Goal: Task Accomplishment & Management: Manage account settings

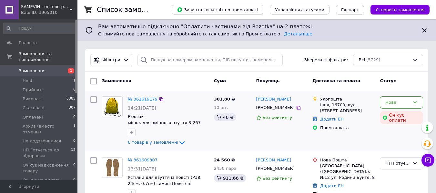
click at [149, 100] on link "№ 361619179" at bounding box center [143, 99] width 30 height 5
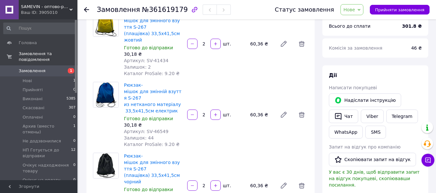
scroll to position [97, 0]
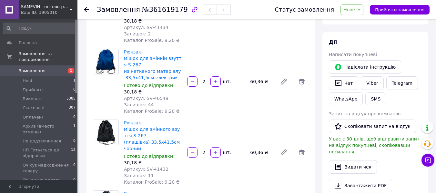
click at [355, 8] on span "Нове" at bounding box center [349, 9] width 12 height 5
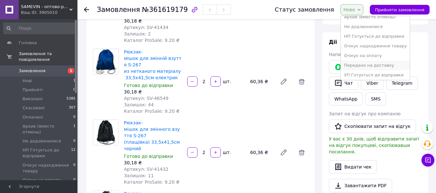
scroll to position [46, 0]
click at [363, 56] on li "Очікує на оплату" at bounding box center [375, 54] width 69 height 10
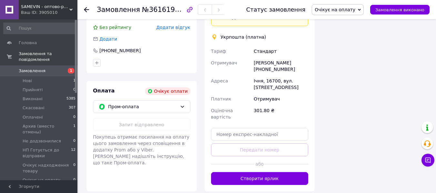
scroll to position [548, 0]
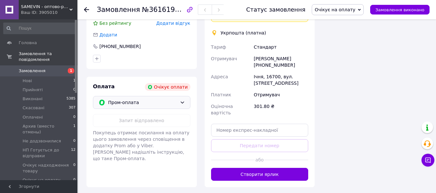
click at [153, 99] on span "Пром-оплата" at bounding box center [142, 102] width 69 height 7
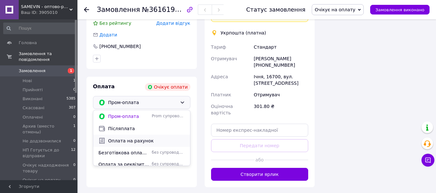
click at [141, 138] on span "Оплата на рахунок" at bounding box center [146, 141] width 77 height 6
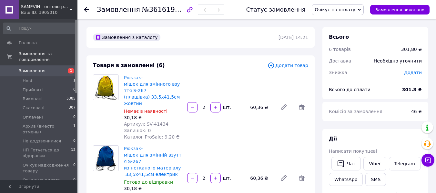
scroll to position [548, 0]
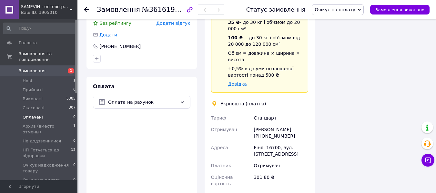
click at [38, 115] on span "Оплачені" at bounding box center [33, 118] width 20 height 6
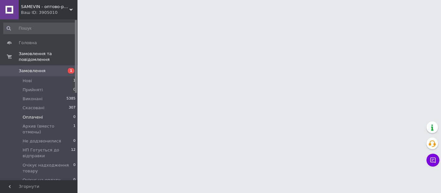
click at [38, 115] on span "Оплачені" at bounding box center [33, 118] width 20 height 6
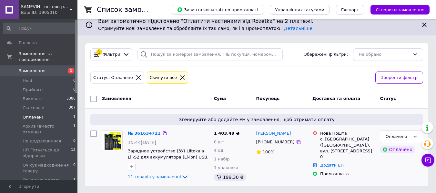
scroll to position [6, 0]
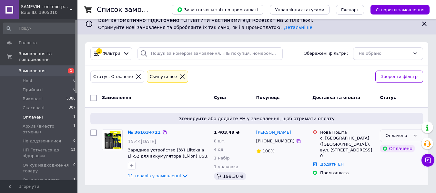
click at [411, 134] on div "Оплачено" at bounding box center [401, 136] width 43 height 13
click at [399, 188] on li "НП Готується до відправки" at bounding box center [401, 193] width 43 height 18
click at [148, 136] on div "№ 361634721" at bounding box center [144, 132] width 34 height 7
click at [145, 133] on link "№ 361634721" at bounding box center [144, 132] width 33 height 5
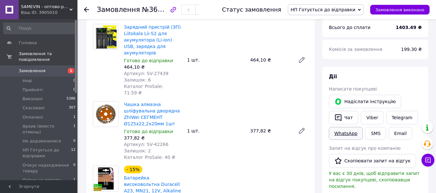
scroll to position [71, 0]
click at [347, 119] on button "Чат" at bounding box center [343, 118] width 29 height 14
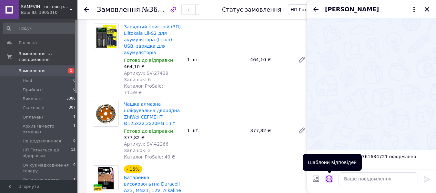
click at [329, 180] on icon "Відкрити шаблони відповідей" at bounding box center [328, 178] width 7 height 7
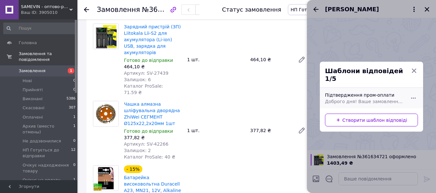
click at [339, 98] on span "Доброго дня! Ваше замовлення прийнято та буде відправлено сьогодні, товар є в н…" at bounding box center [364, 101] width 79 height 6
type textarea "Доброго дня! Ваше замовлення прийнято та буде відправлено сьогодні, товар є в н…"
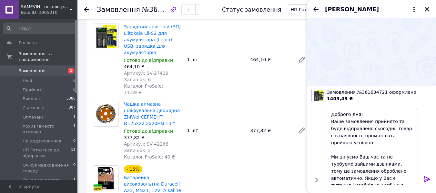
click at [423, 182] on icon at bounding box center [427, 179] width 8 height 8
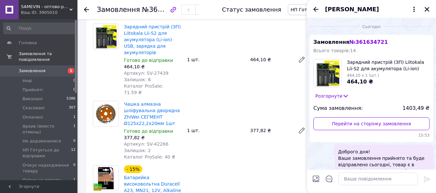
click at [428, 9] on icon "Закрити" at bounding box center [426, 9] width 5 height 5
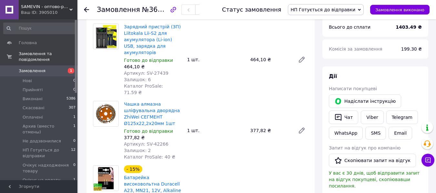
click at [88, 10] on use at bounding box center [86, 9] width 5 height 5
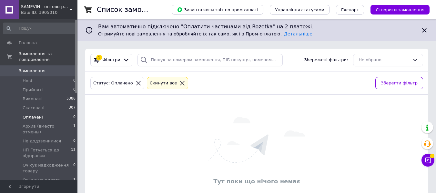
click at [40, 115] on span "Оплачені" at bounding box center [33, 118] width 20 height 6
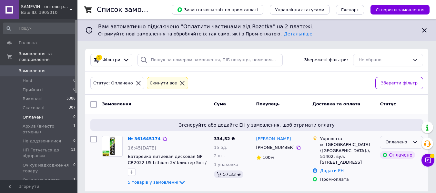
click at [395, 139] on div "Оплачено" at bounding box center [401, 142] width 43 height 13
click at [398, 188] on li "УП Готується до відправки" at bounding box center [401, 194] width 43 height 18
click at [139, 138] on link "№ 361645174" at bounding box center [143, 138] width 30 height 5
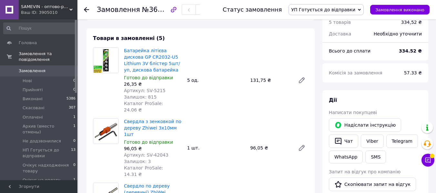
scroll to position [65, 0]
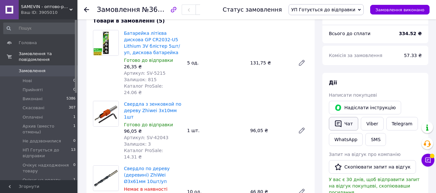
click at [353, 128] on button "Чат" at bounding box center [343, 124] width 29 height 14
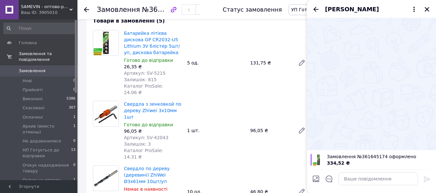
click at [333, 178] on div at bounding box center [329, 180] width 14 height 16
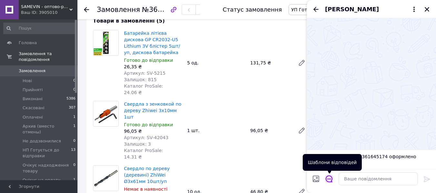
click at [331, 178] on icon "Відкрити шаблони відповідей" at bounding box center [328, 178] width 7 height 7
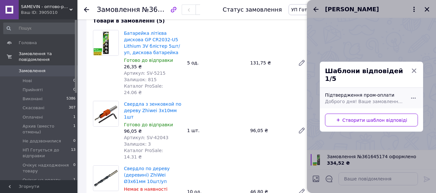
click at [372, 89] on div "Підтвердження пром-оплати Доброго дня! Ваше замовлення прийнято та буде відправ…" at bounding box center [364, 98] width 84 height 18
type textarea "Доброго дня! Ваше замовлення прийнято та буде відправлено сьогодні, товар є в н…"
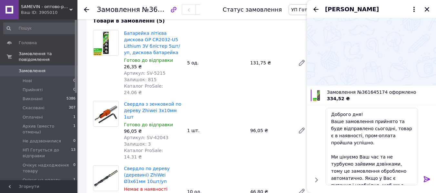
click at [427, 175] on icon at bounding box center [427, 179] width 8 height 8
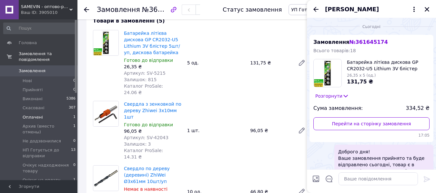
click at [34, 115] on span "Оплачені" at bounding box center [33, 118] width 20 height 6
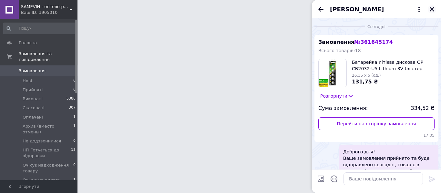
click at [432, 11] on icon "Закрити" at bounding box center [432, 9] width 6 height 6
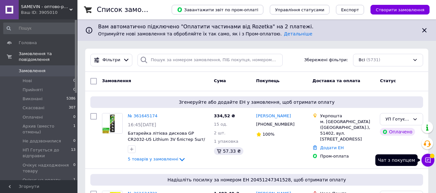
click at [427, 164] on button "Чат з покупцем" at bounding box center [427, 160] width 13 height 13
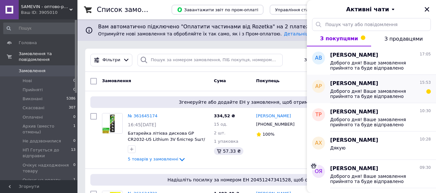
click at [411, 95] on span "Доброго дня! Ваше замовлення прийнято та буде відправлено сьогодні, товар є в н…" at bounding box center [376, 94] width 92 height 10
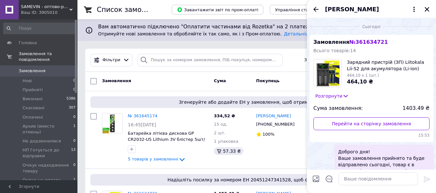
scroll to position [76, 0]
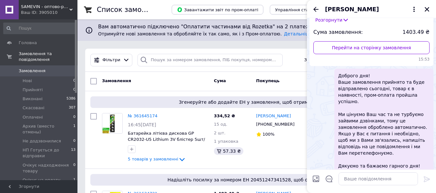
click at [427, 11] on icon "Закрити" at bounding box center [427, 9] width 6 height 6
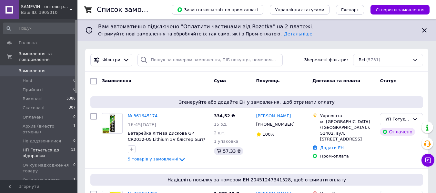
click at [34, 147] on span "НП Готується до відправки" at bounding box center [47, 153] width 48 height 12
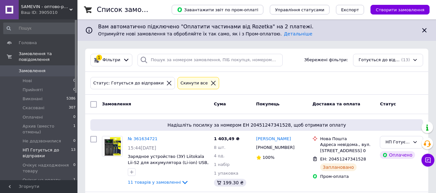
click at [96, 104] on input "checkbox" at bounding box center [93, 104] width 6 height 6
checkbox input "true"
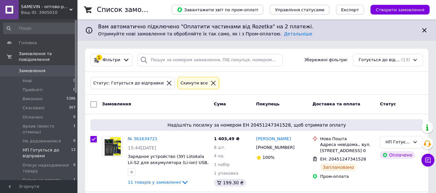
checkbox input "true"
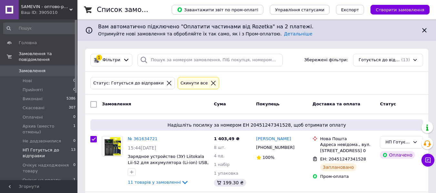
checkbox input "true"
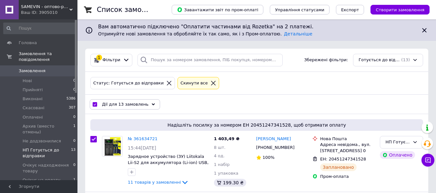
click at [149, 103] on div "Дії для 13 замовлень" at bounding box center [125, 104] width 70 height 10
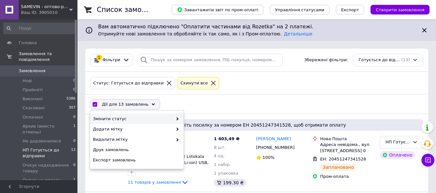
click at [172, 116] on span "Змінити статус" at bounding box center [133, 119] width 80 height 6
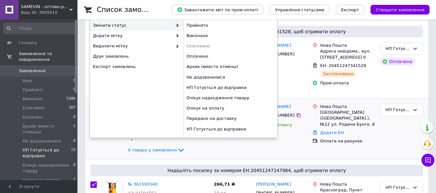
scroll to position [97, 0]
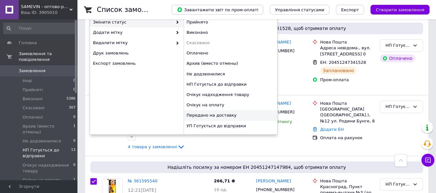
click at [202, 115] on div "Передано на доставку" at bounding box center [231, 115] width 94 height 10
checkbox input "false"
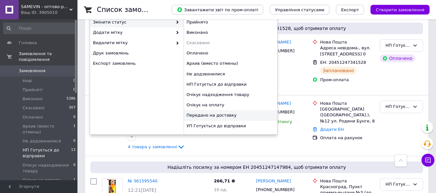
checkbox input "false"
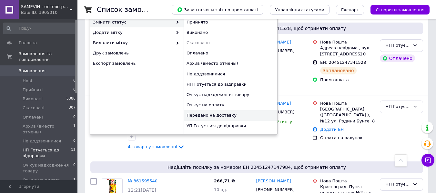
checkbox input "false"
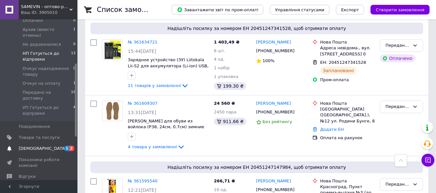
click at [48, 146] on span "[DEMOGRAPHIC_DATA]" at bounding box center [39, 149] width 41 height 6
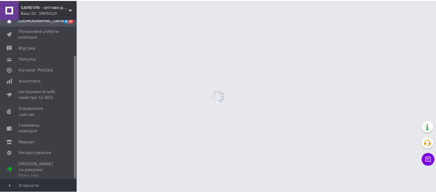
scroll to position [46, 0]
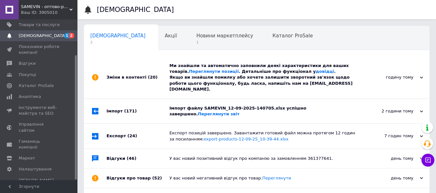
click at [353, 105] on div "Імпорт файлу SAMEVIN_12-09-2025-140705.xlsx успішно завершено. Переглянути звіт" at bounding box center [263, 111] width 189 height 12
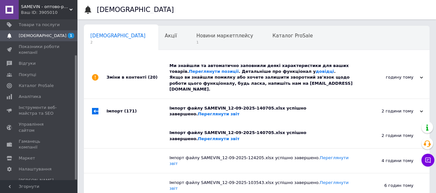
click at [353, 105] on div "Імпорт файлу SAMEVIN_12-09-2025-140705.xlsx успішно завершено. Переглянути звіт" at bounding box center [263, 111] width 189 height 12
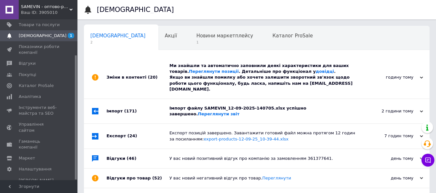
click at [356, 81] on div "Ми знайшли та автоматично заповнили деякі характеристики для ваших товарів. Пер…" at bounding box center [263, 77] width 189 height 29
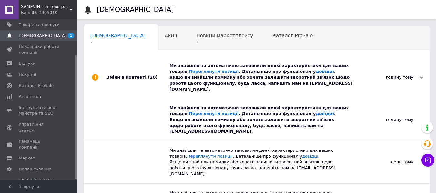
click at [356, 81] on div "Ми знайшли та автоматично заповнили деякі характеристики для ваших товарів. Пер…" at bounding box center [263, 77] width 189 height 29
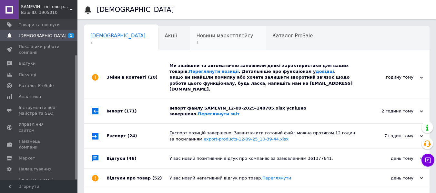
click at [217, 34] on div "Новини маркетплейсу 1" at bounding box center [228, 38] width 76 height 25
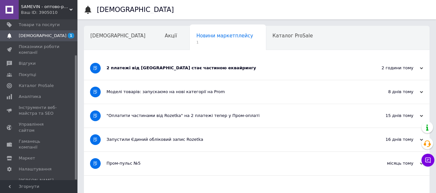
click at [237, 68] on div "2 платежі від Rozetka стає частиною еквайрингу" at bounding box center [232, 68] width 252 height 6
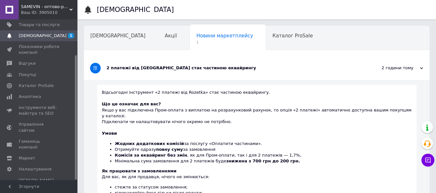
click at [256, 66] on div "2 платежі від Rozetka стає частиною еквайрингу" at bounding box center [232, 68] width 252 height 6
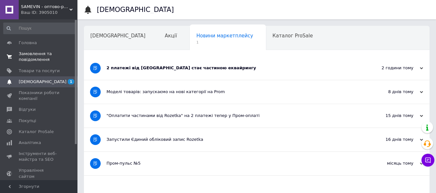
click at [39, 56] on span "Замовлення та повідомлення" at bounding box center [39, 57] width 41 height 12
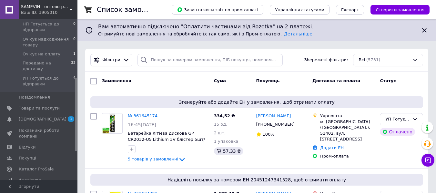
scroll to position [129, 0]
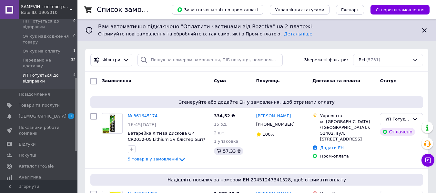
click at [44, 73] on span "УП Готується до відправки" at bounding box center [48, 79] width 51 height 12
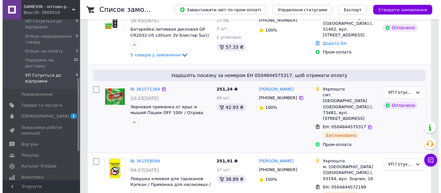
scroll to position [129, 0]
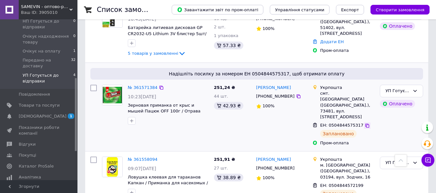
click at [364, 123] on icon at bounding box center [366, 125] width 5 height 5
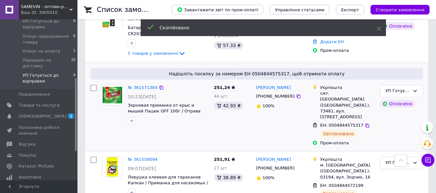
click at [277, 97] on span "[PHONE_NUMBER]" at bounding box center [275, 96] width 38 height 5
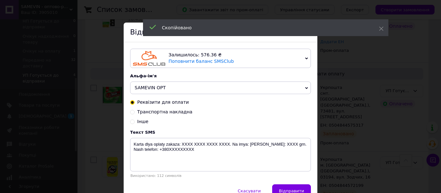
click at [181, 115] on span "Транспортна накладна" at bounding box center [164, 111] width 55 height 5
click at [135, 114] on input "Транспортна накладна" at bounding box center [132, 111] width 5 height 5
radio input "true"
radio input "false"
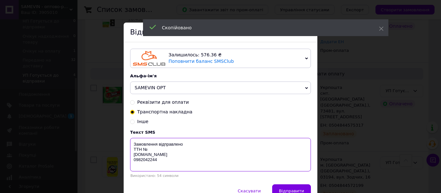
click at [164, 156] on textarea "Замовлення відправлено ТТН № samevin.com.ua 0982042244" at bounding box center [220, 155] width 181 height 34
click at [159, 151] on textarea "Замовлення відправлено ТТН № samevin.com.ua 0982042244" at bounding box center [220, 155] width 181 height 34
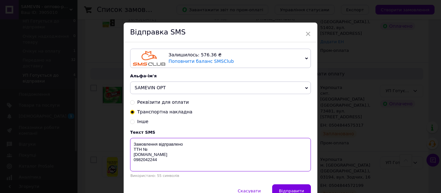
paste textarea "0504844575317"
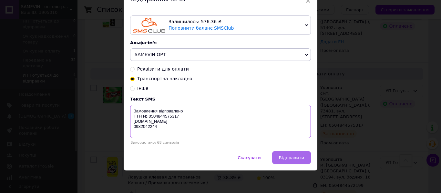
scroll to position [35, 0]
type textarea "Замовлення відправлено ТТН № 0504844575317 samevin.com.ua 0982042244"
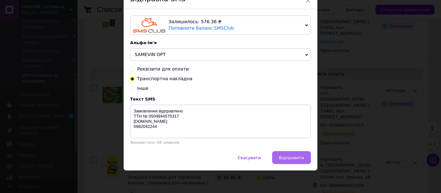
click at [285, 154] on button "Відправити" at bounding box center [291, 157] width 39 height 13
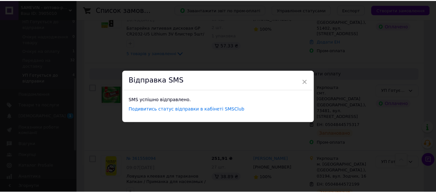
scroll to position [0, 0]
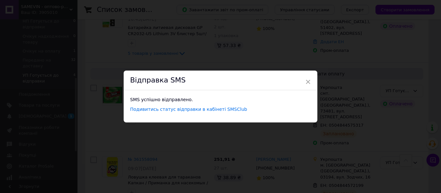
click at [284, 138] on div "× Відправка SMS SMS успішно відправлено. Подивитись статус відправки в кабінеті…" at bounding box center [220, 96] width 441 height 193
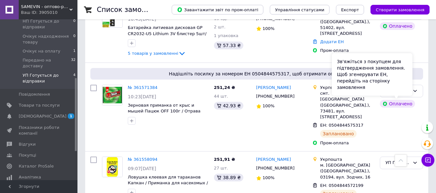
click at [409, 91] on div "Зв'яжіться з покупцем для підтвердження замовлення. Щоб згенерувати ЕН, перейді…" at bounding box center [372, 74] width 81 height 43
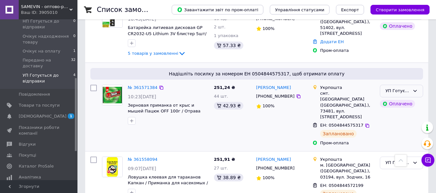
click at [416, 92] on icon at bounding box center [414, 90] width 5 height 5
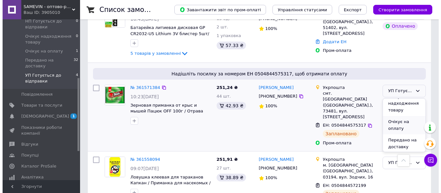
scroll to position [111, 0]
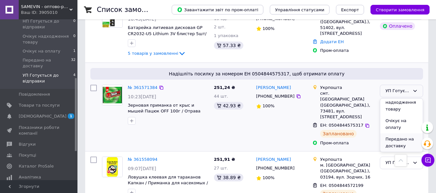
click at [402, 143] on li "Передано на доставку" at bounding box center [401, 143] width 43 height 18
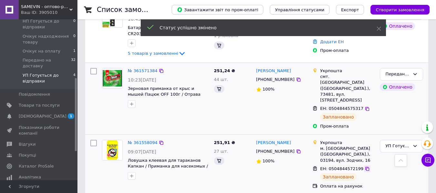
click at [359, 184] on div "Оплата на рахунок" at bounding box center [347, 187] width 55 height 6
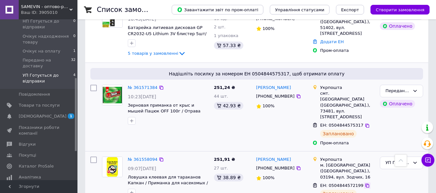
click at [364, 183] on icon at bounding box center [366, 185] width 5 height 5
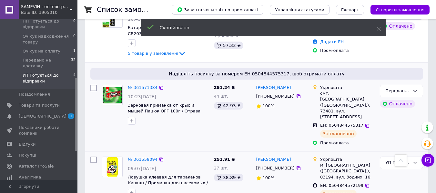
click at [273, 166] on span "[PHONE_NUMBER]" at bounding box center [275, 168] width 38 height 5
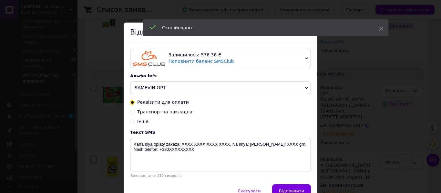
click at [147, 113] on span "Транспортна накладна" at bounding box center [164, 111] width 55 height 5
click at [135, 113] on input "Транспортна накладна" at bounding box center [132, 111] width 5 height 5
radio input "true"
radio input "false"
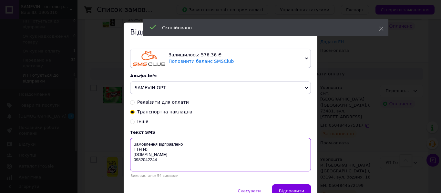
click at [156, 152] on textarea "Замовлення відправлено ТТН № samevin.com.ua 0982042244" at bounding box center [220, 155] width 181 height 34
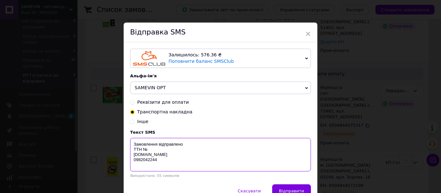
paste textarea "0504844572199"
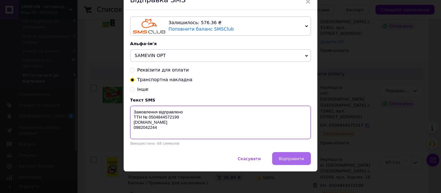
type textarea "Замовлення відправлено ТТН № 0504844572199 samevin.com.ua 0982042244"
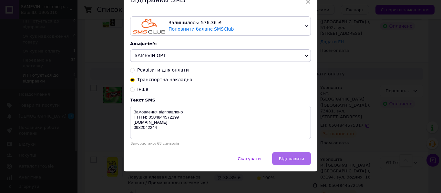
click at [281, 164] on button "Відправити" at bounding box center [291, 158] width 39 height 13
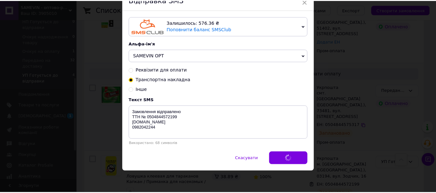
scroll to position [0, 0]
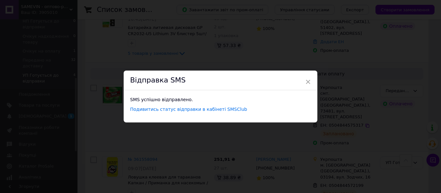
click at [263, 173] on div "× Відправка SMS SMS успішно відправлено. Подивитись статус відправки в кабінеті…" at bounding box center [220, 96] width 441 height 193
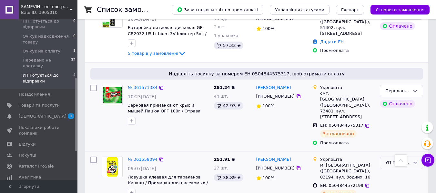
click at [396, 160] on div "УП Готується до відправки" at bounding box center [397, 163] width 25 height 7
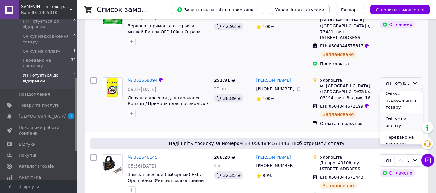
scroll to position [111, 0]
click at [398, 126] on li "Передано на доставку" at bounding box center [401, 135] width 43 height 18
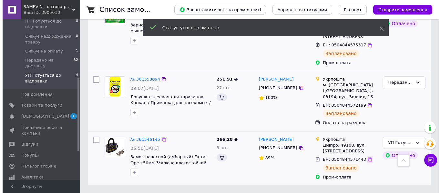
scroll to position [208, 0]
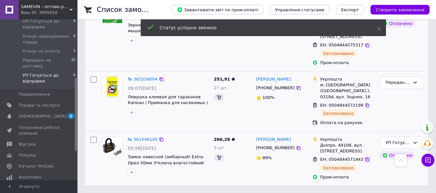
click at [364, 161] on icon at bounding box center [366, 159] width 5 height 5
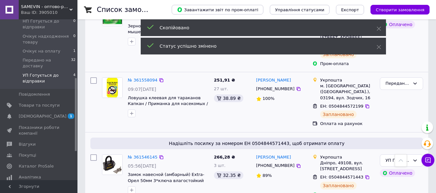
click at [278, 163] on span "[PHONE_NUMBER]" at bounding box center [275, 165] width 38 height 5
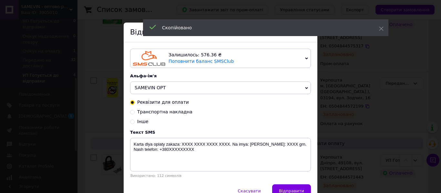
click at [177, 112] on span "Транспортна накладна" at bounding box center [164, 111] width 55 height 5
click at [135, 112] on input "Транспортна накладна" at bounding box center [132, 111] width 5 height 5
radio input "true"
radio input "false"
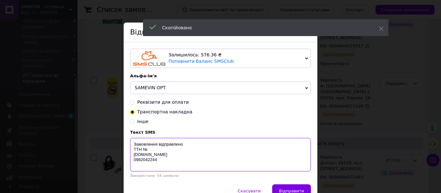
click at [166, 153] on textarea "Замовлення відправлено ТТН № samevin.com.ua 0982042244" at bounding box center [220, 155] width 181 height 34
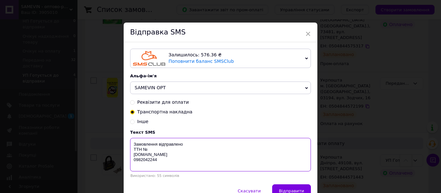
paste textarea "0504844571443"
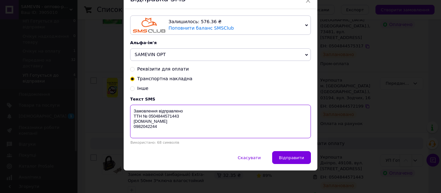
scroll to position [35, 0]
type textarea "Замовлення відправлено ТТН № 0504844571443 samevin.com.ua 0982042244"
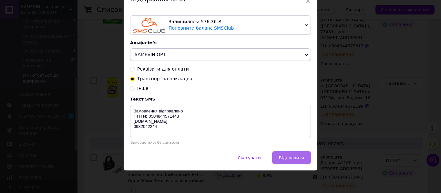
click at [296, 160] on span "Відправити" at bounding box center [291, 157] width 25 height 5
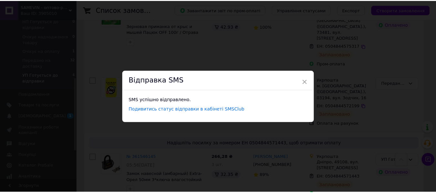
scroll to position [0, 0]
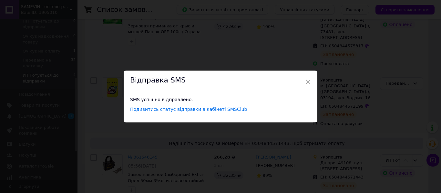
click at [296, 160] on div "× Відправка SMS SMS успішно відправлено. Подивитись статус відправки в кабінеті…" at bounding box center [220, 96] width 441 height 193
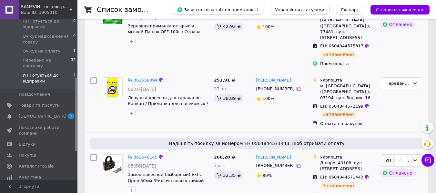
click at [408, 157] on div "УП Готується до відправки" at bounding box center [397, 160] width 25 height 7
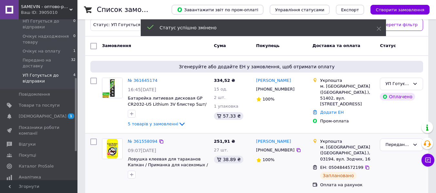
scroll to position [47, 0]
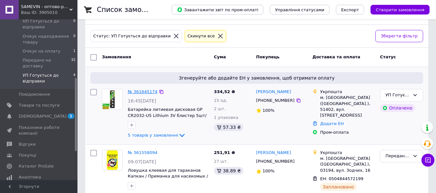
click at [153, 91] on link "№ 361645174" at bounding box center [143, 91] width 30 height 5
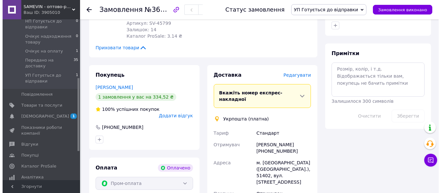
scroll to position [370, 0]
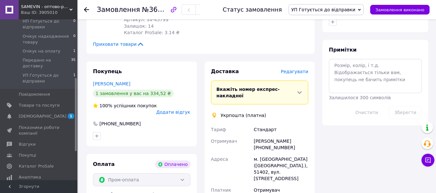
click at [295, 69] on span "Редагувати" at bounding box center [294, 71] width 27 height 5
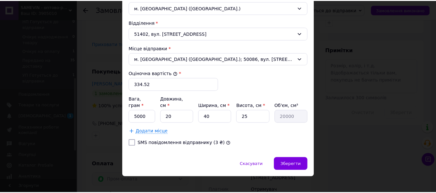
scroll to position [210, 0]
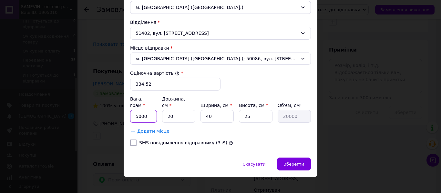
drag, startPoint x: 147, startPoint y: 112, endPoint x: 134, endPoint y: 111, distance: 12.9
click at [134, 111] on input "5000" at bounding box center [143, 116] width 27 height 13
type input "300"
type input "3"
type input "3000"
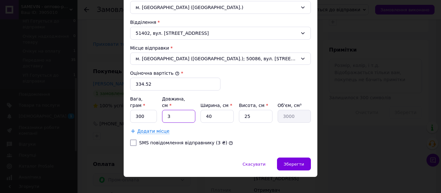
type input "31"
type input "31000"
type input "31"
type input "1"
type input "775"
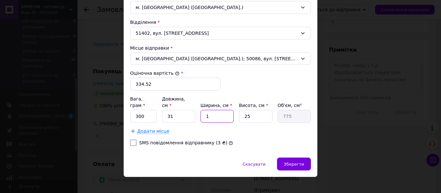
type input "17"
type input "13175"
type input "17"
type input "6"
type input "3162"
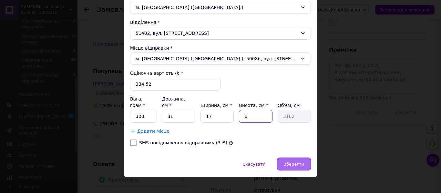
type input "6"
click at [293, 158] on div "Зберегти" at bounding box center [294, 164] width 34 height 13
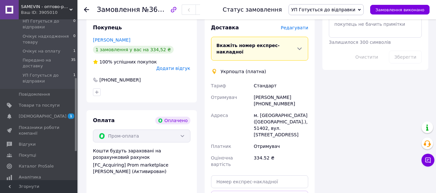
scroll to position [434, 0]
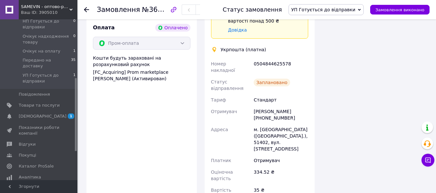
scroll to position [531, 0]
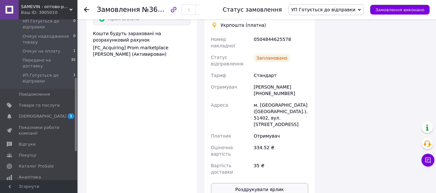
click at [266, 183] on button "Роздрукувати ярлик" at bounding box center [259, 189] width 97 height 13
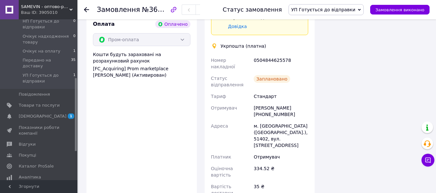
scroll to position [499, 0]
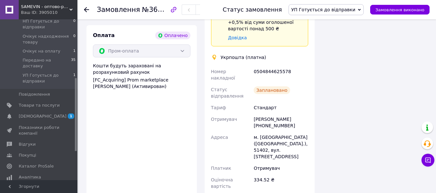
click at [86, 10] on use at bounding box center [86, 9] width 5 height 5
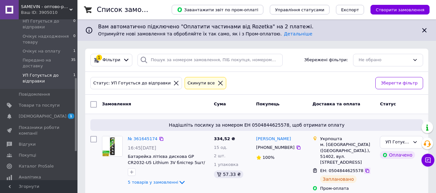
click at [364, 168] on icon at bounding box center [366, 170] width 5 height 5
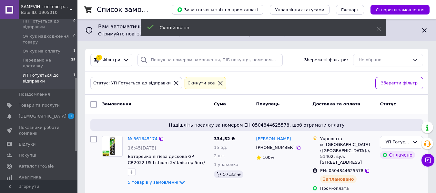
click at [280, 150] on span "[PHONE_NUMBER]" at bounding box center [275, 147] width 38 height 5
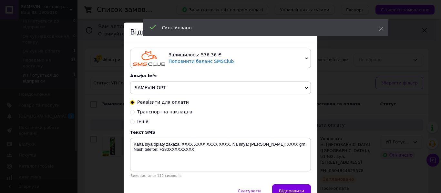
click at [176, 115] on span "Транспортна накладна" at bounding box center [164, 111] width 55 height 5
click at [135, 114] on input "Транспортна накладна" at bounding box center [132, 111] width 5 height 5
radio input "true"
radio input "false"
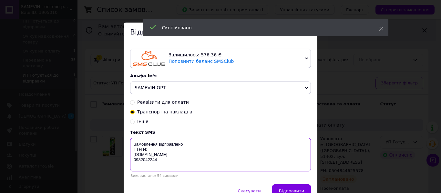
click at [169, 149] on textarea "Замовлення відправлено ТТН № samevin.com.ua 0982042244" at bounding box center [220, 155] width 181 height 34
paste textarea "0504844625578"
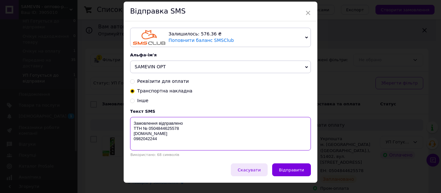
scroll to position [32, 0]
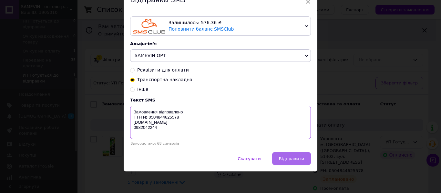
type textarea "Замовлення відправлено ТТН № 0504844625578 samevin.com.ua 0982042244"
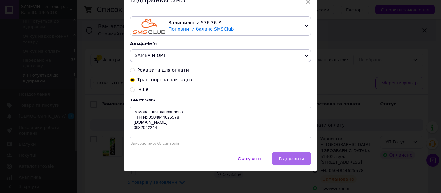
click at [285, 156] on button "Відправити" at bounding box center [291, 158] width 39 height 13
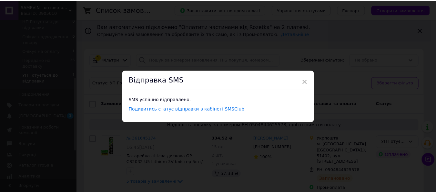
scroll to position [0, 0]
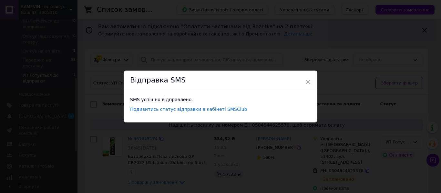
click at [398, 144] on div "× Відправка SMS SMS успішно відправлено. Подивитись статус відправки в кабінеті…" at bounding box center [220, 96] width 441 height 193
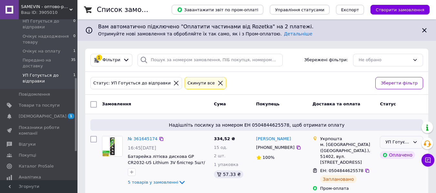
click at [398, 144] on div "УП Готується до відправки" at bounding box center [397, 142] width 25 height 7
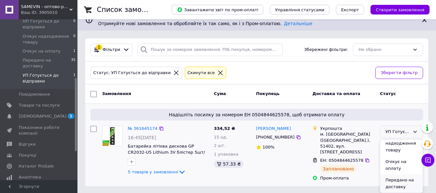
click at [401, 181] on li "Передано на доставку" at bounding box center [401, 184] width 43 height 18
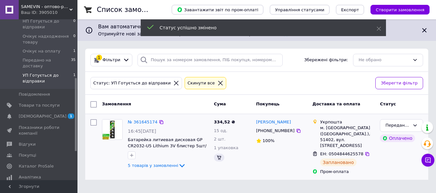
scroll to position [0, 0]
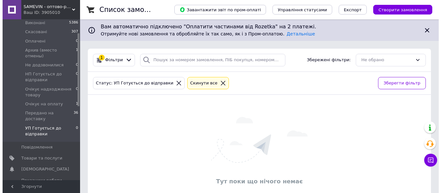
scroll to position [97, 0]
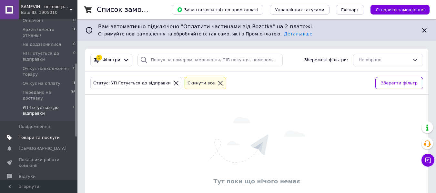
click at [40, 135] on span "Товари та послуги" at bounding box center [39, 138] width 41 height 6
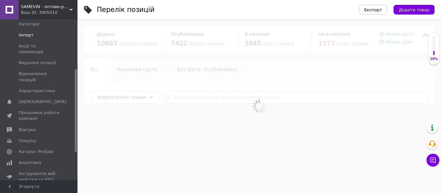
click at [38, 37] on span "Імпорт" at bounding box center [39, 35] width 41 height 6
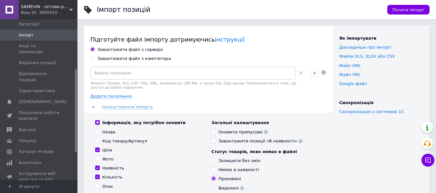
click at [120, 55] on div "Завантажити файл з сервера Завантажити файл з комп'ютера Формат: Google, XLS, C…" at bounding box center [208, 164] width 236 height 235
click at [119, 59] on div "Завантажити файл з комп'ютера" at bounding box center [134, 59] width 74 height 6
click at [95, 59] on input "Завантажити файл з комп'ютера" at bounding box center [92, 58] width 4 height 4
radio input "true"
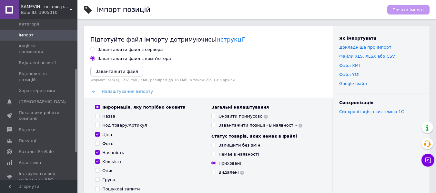
click at [116, 71] on icon "Завантажити файл" at bounding box center [116, 71] width 43 height 5
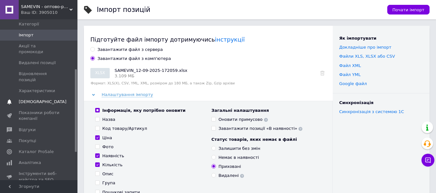
click at [48, 99] on span "[DEMOGRAPHIC_DATA]" at bounding box center [39, 102] width 41 height 6
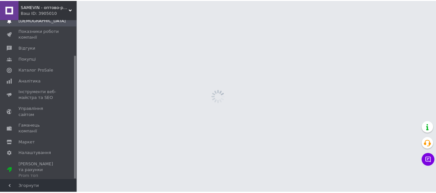
scroll to position [46, 0]
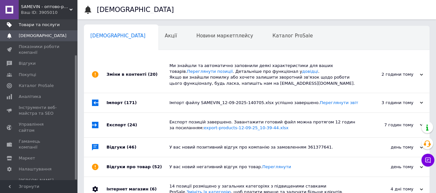
click at [45, 28] on link "Товари та послуги" at bounding box center [39, 24] width 79 height 11
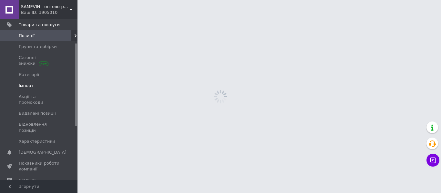
click at [40, 80] on link "Імпорт" at bounding box center [39, 85] width 79 height 11
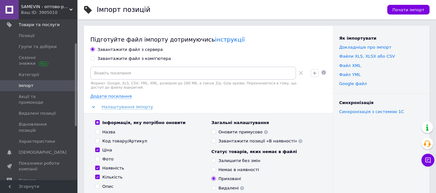
click at [122, 58] on div "Завантажити файл з комп'ютера" at bounding box center [134, 59] width 74 height 6
click at [95, 58] on input "Завантажити файл з комп'ютера" at bounding box center [92, 58] width 4 height 4
radio input "true"
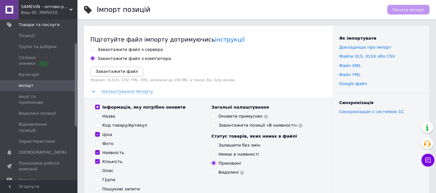
click at [110, 73] on icon "Завантажити файл" at bounding box center [116, 71] width 43 height 5
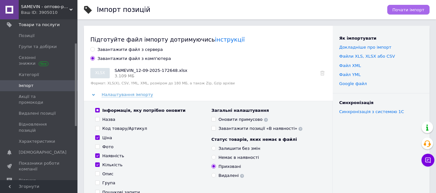
click at [402, 10] on span "Почати імпорт" at bounding box center [408, 9] width 32 height 5
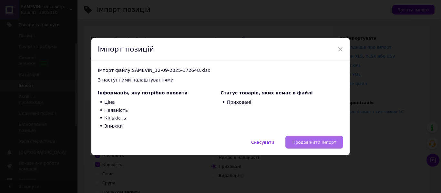
click at [309, 144] on span "Продовжити імпорт" at bounding box center [314, 142] width 44 height 5
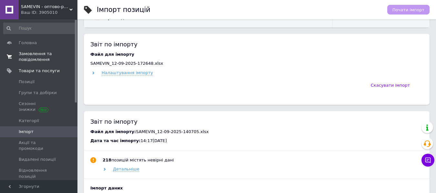
click at [31, 53] on span "Замовлення та повідомлення" at bounding box center [39, 57] width 41 height 12
